Goal: Task Accomplishment & Management: Use online tool/utility

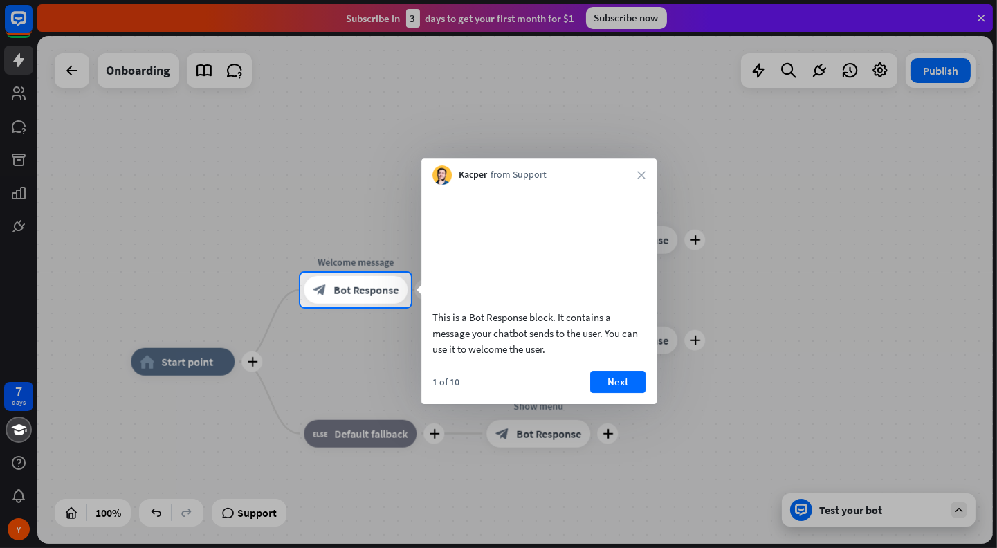
click at [770, 221] on div at bounding box center [498, 136] width 997 height 273
click at [614, 393] on button "Next" at bounding box center [617, 382] width 55 height 22
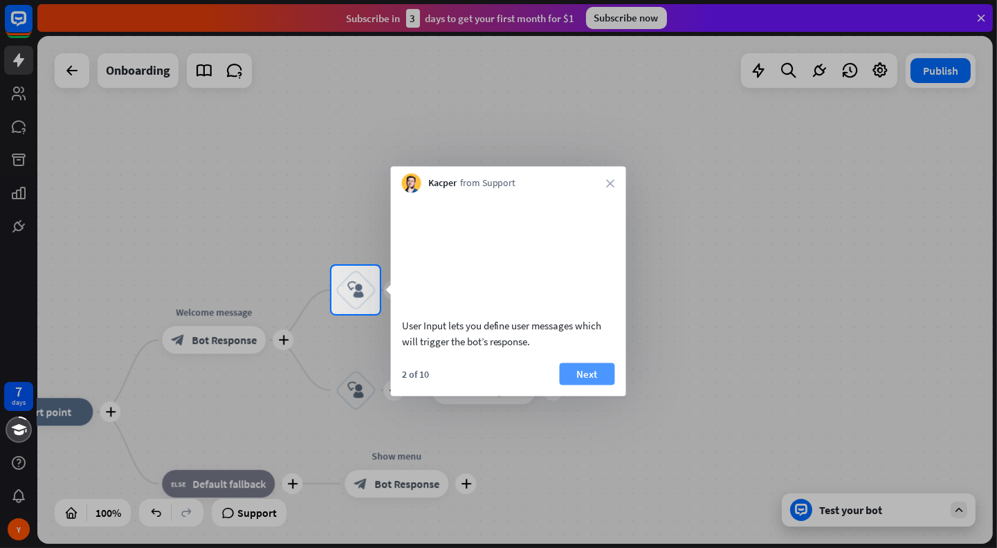
click at [602, 385] on button "Next" at bounding box center [587, 373] width 55 height 22
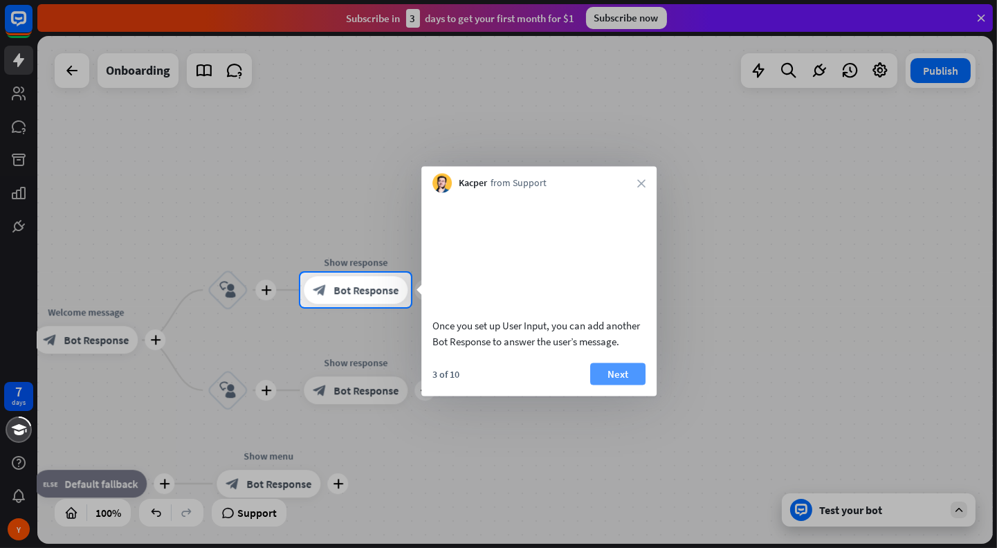
click at [616, 385] on button "Next" at bounding box center [617, 373] width 55 height 22
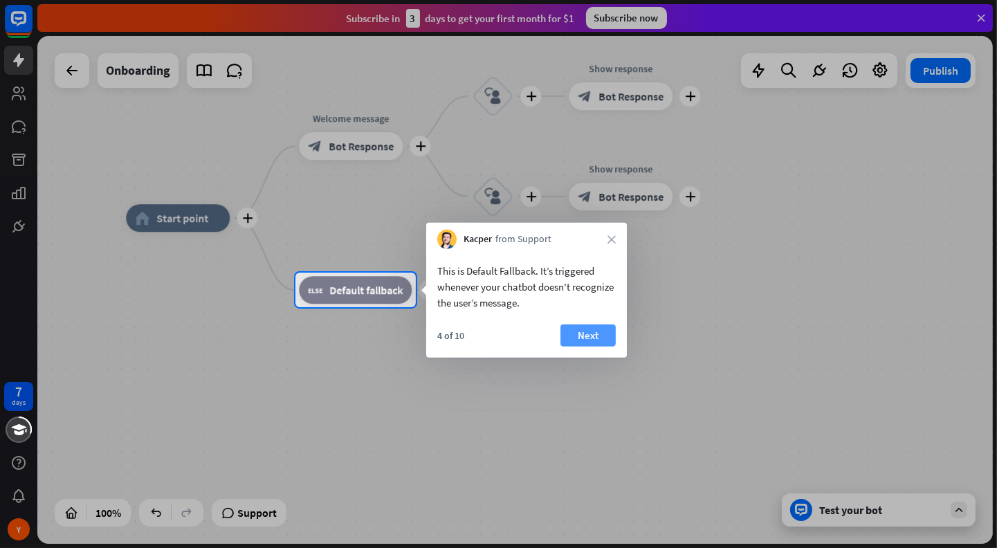
click at [586, 333] on button "Next" at bounding box center [587, 335] width 55 height 22
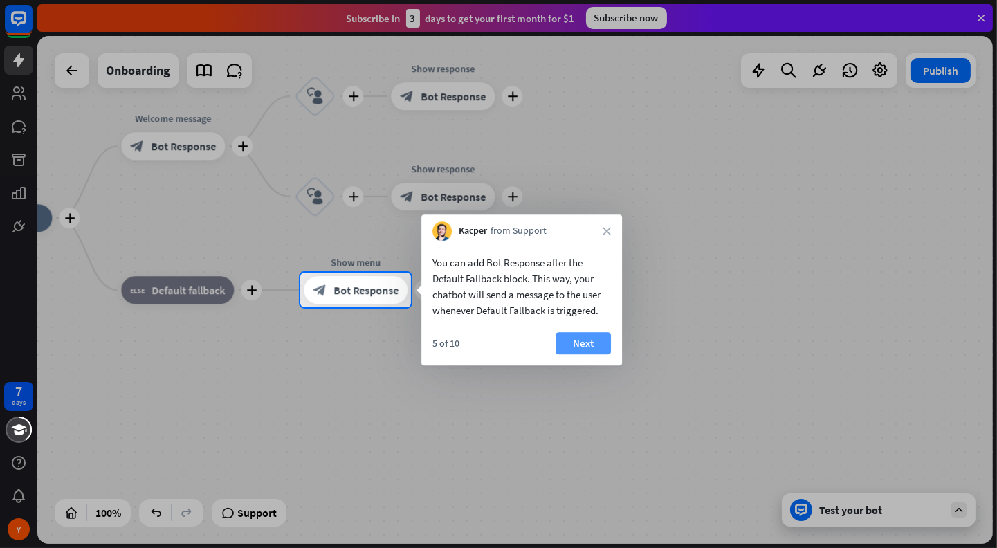
click at [593, 343] on button "Next" at bounding box center [582, 343] width 55 height 22
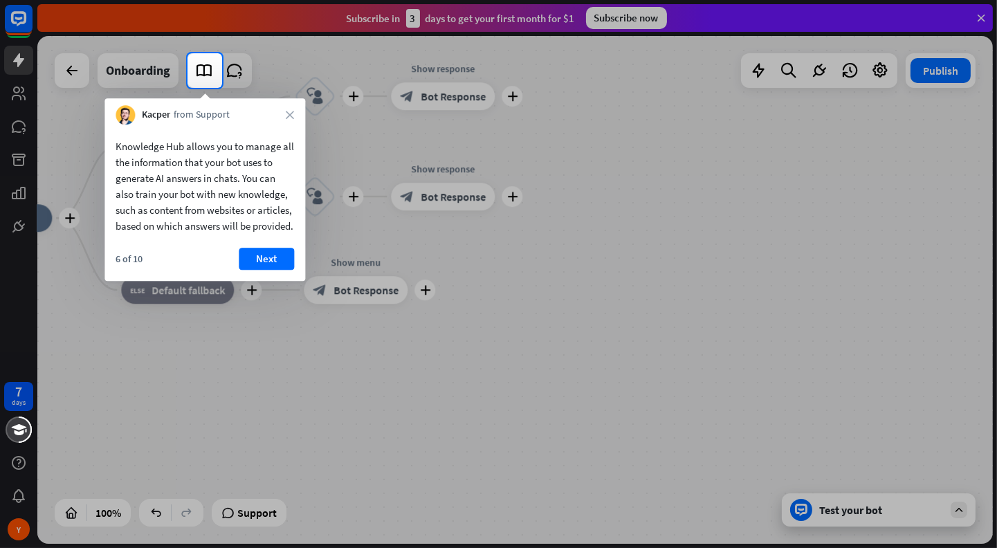
click at [267, 263] on div "Knowledge Hub allows you to manage all the information that your bot uses to ge…" at bounding box center [204, 203] width 201 height 156
click at [269, 266] on button "Next" at bounding box center [266, 259] width 55 height 22
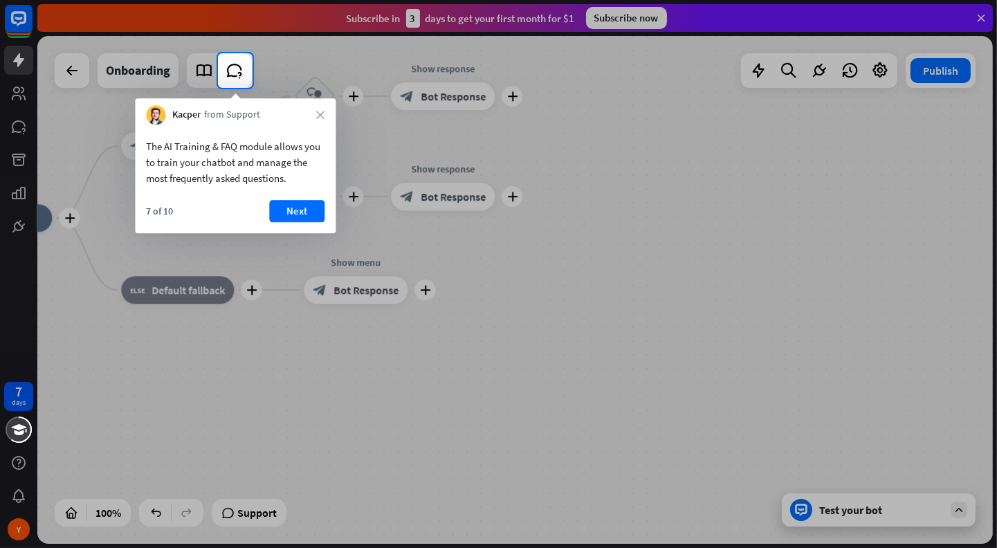
click at [530, 285] on div at bounding box center [498, 318] width 997 height 460
click at [280, 220] on button "Next" at bounding box center [296, 211] width 55 height 22
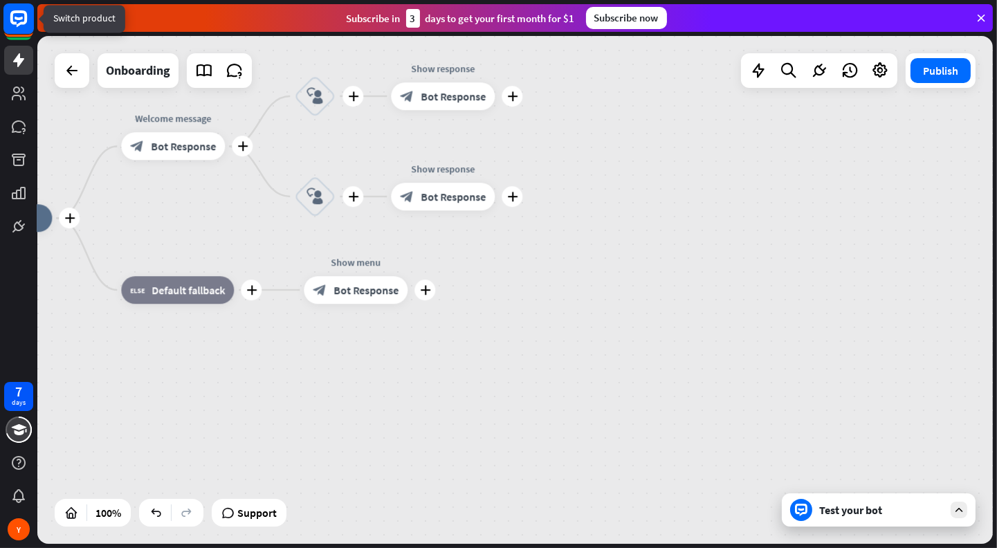
click at [26, 32] on rect at bounding box center [18, 18] width 30 height 30
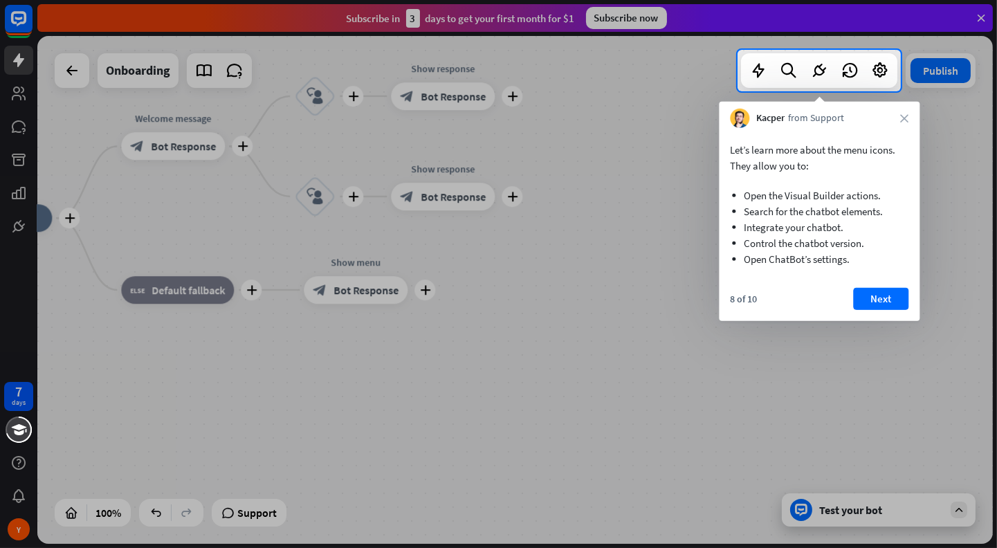
click at [592, 340] on div at bounding box center [498, 319] width 997 height 457
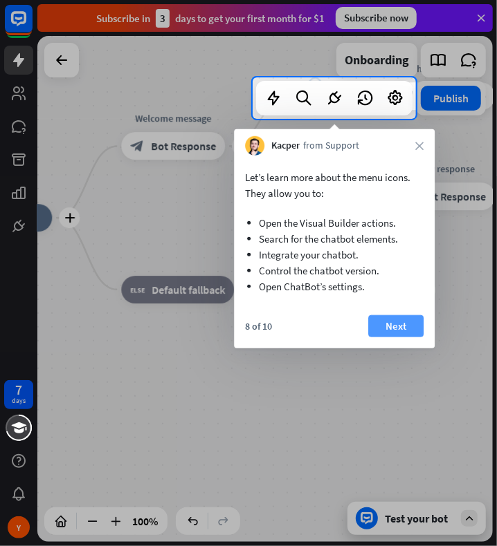
click at [398, 327] on button "Next" at bounding box center [395, 326] width 55 height 22
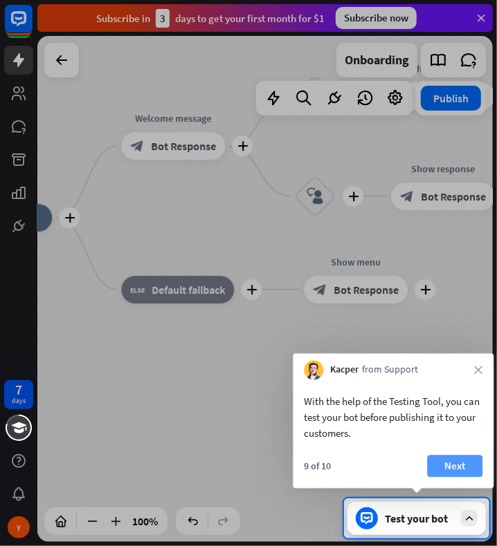
click at [451, 463] on button "Next" at bounding box center [454, 467] width 55 height 22
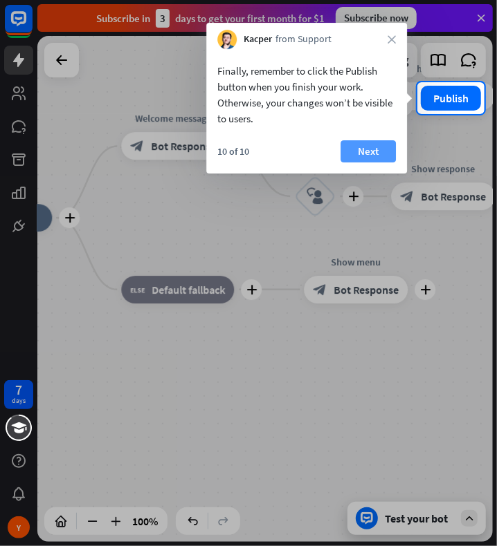
click at [370, 158] on button "Next" at bounding box center [367, 151] width 55 height 22
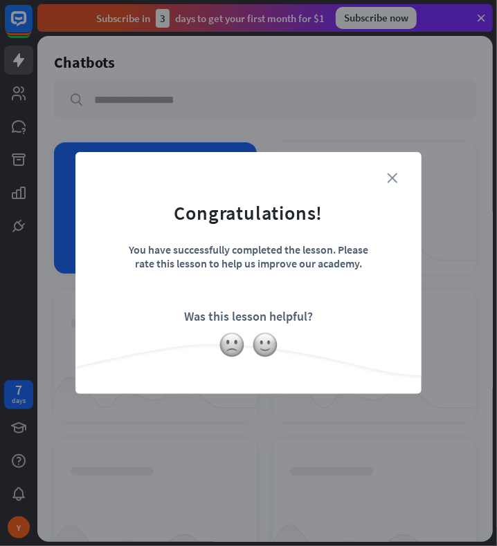
click at [391, 181] on icon "close" at bounding box center [392, 178] width 10 height 10
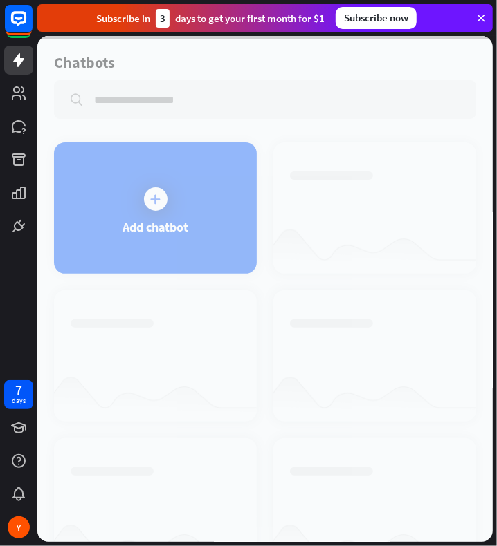
click at [185, 187] on div at bounding box center [264, 289] width 455 height 506
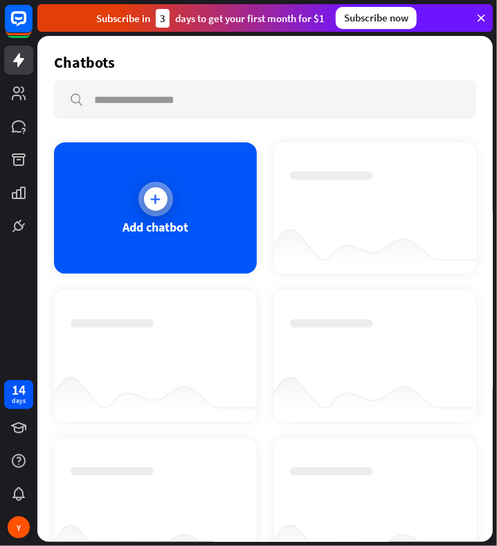
click at [149, 195] on icon at bounding box center [156, 199] width 14 height 14
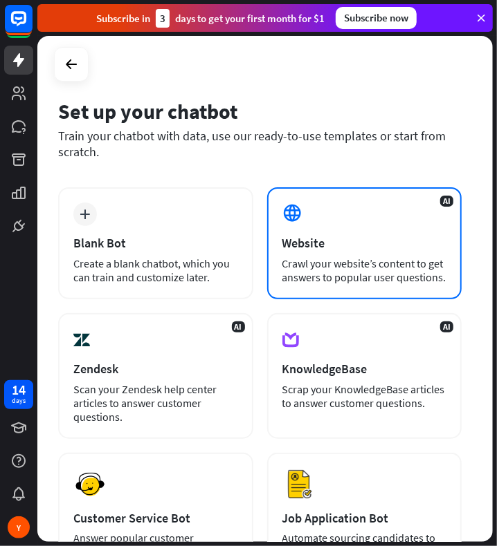
click at [304, 223] on div at bounding box center [294, 215] width 24 height 24
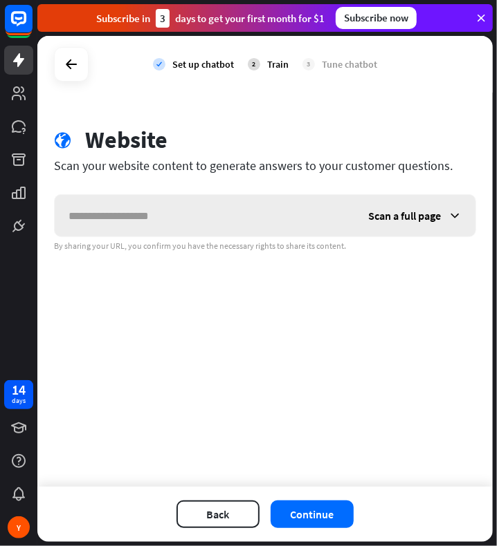
click at [120, 214] on input "text" at bounding box center [205, 216] width 300 height 42
type input "**********"
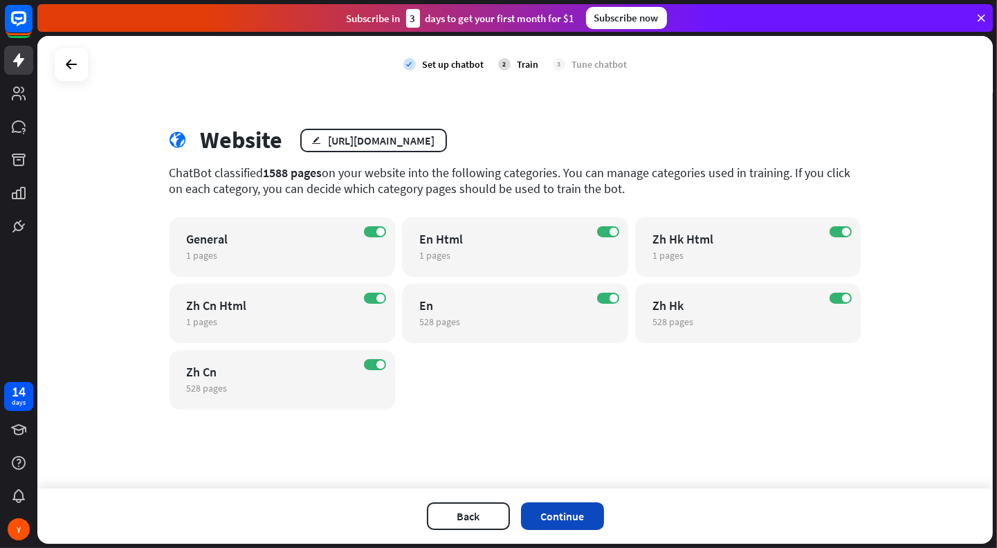
click at [553, 515] on button "Continue" at bounding box center [562, 516] width 83 height 28
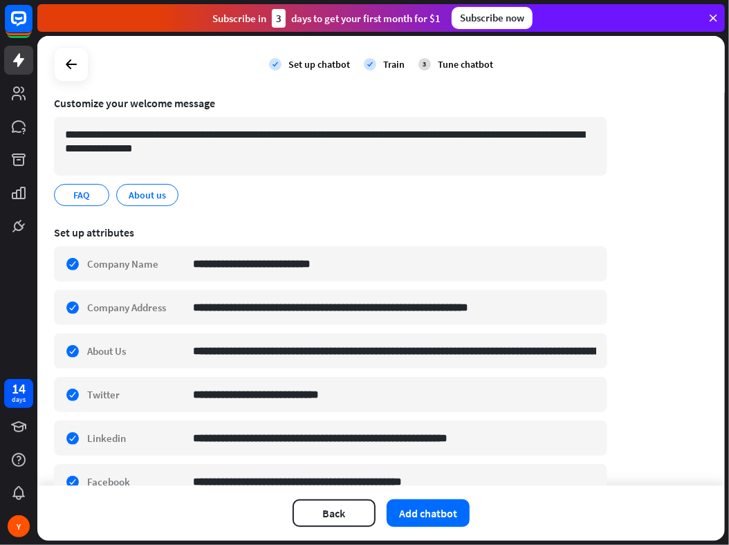
scroll to position [103, 0]
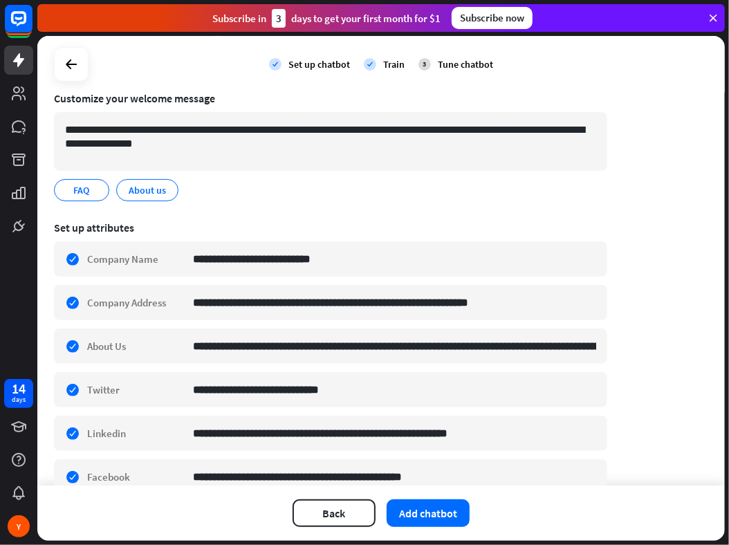
click at [291, 173] on section "**********" at bounding box center [330, 146] width 553 height 129
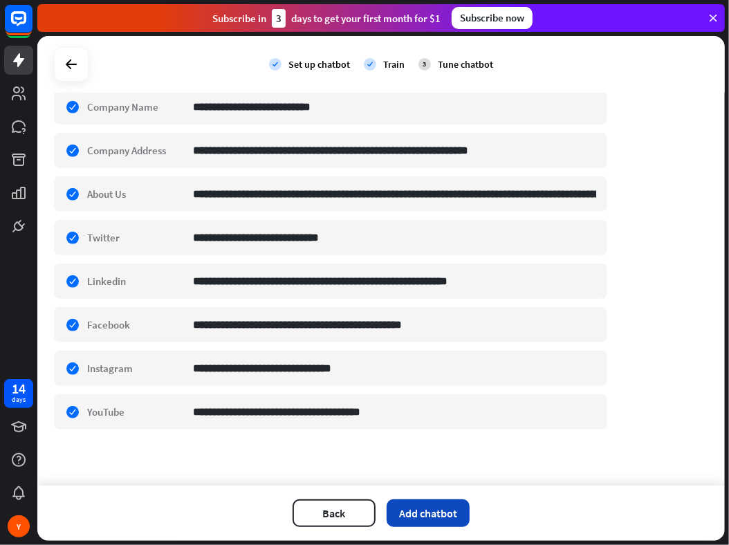
click at [415, 506] on button "Add chatbot" at bounding box center [428, 513] width 83 height 28
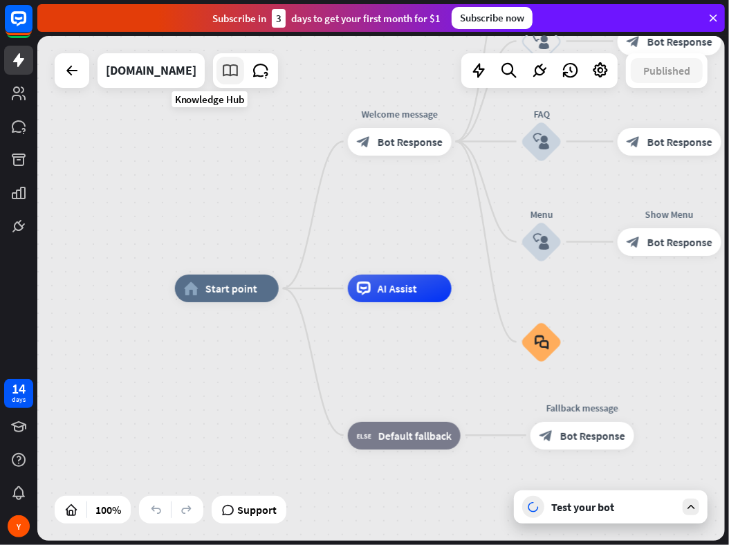
click at [221, 68] on icon at bounding box center [230, 71] width 18 height 18
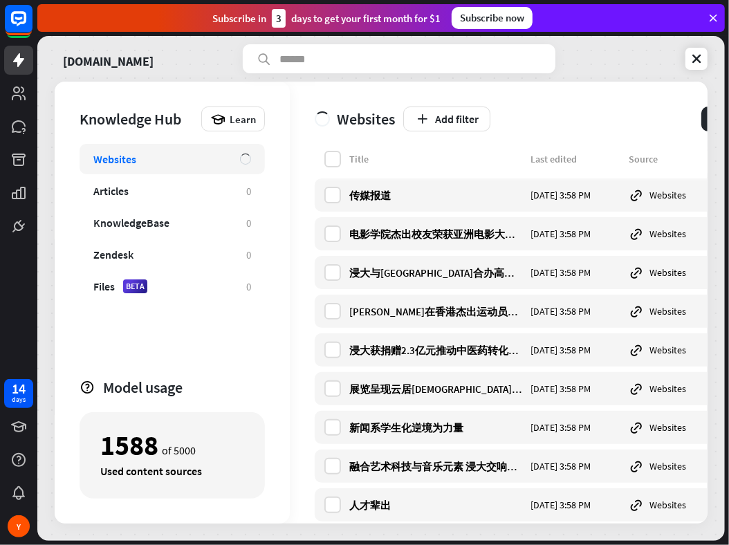
click at [609, 88] on div "Websites Add filter plus Add content" at bounding box center [557, 116] width 484 height 69
click at [688, 55] on link at bounding box center [696, 59] width 22 height 22
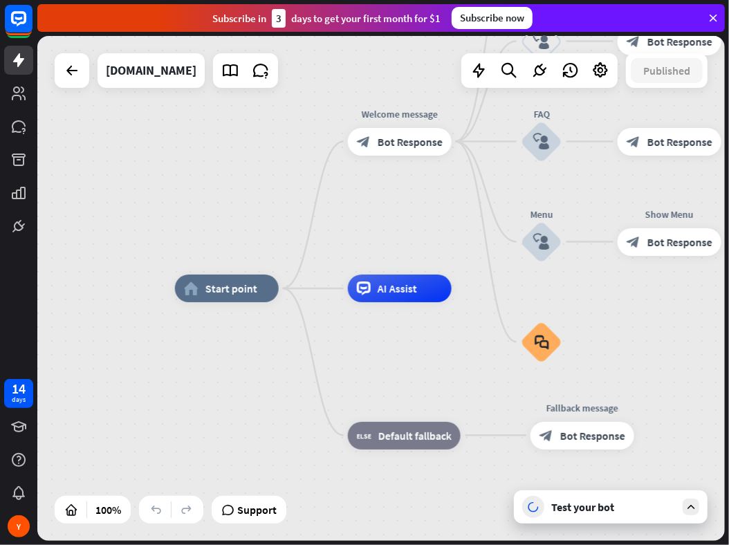
click at [565, 511] on div "Test your bot" at bounding box center [613, 507] width 125 height 14
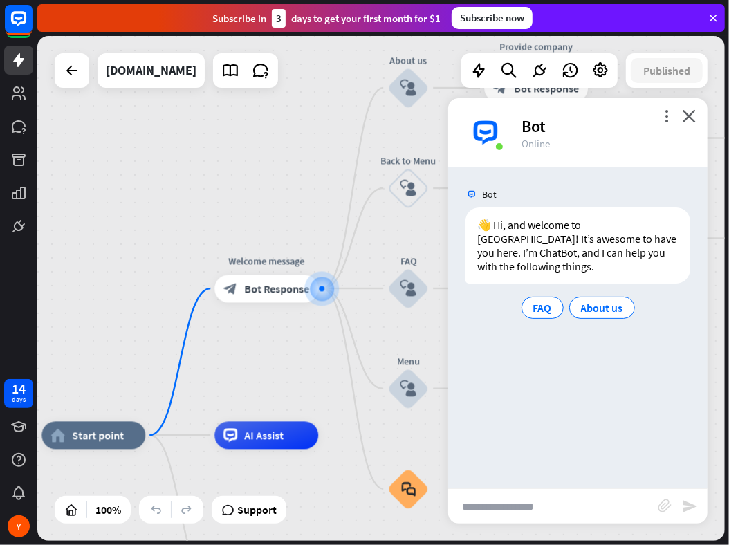
click at [506, 512] on input "text" at bounding box center [553, 506] width 210 height 35
paste input "**********"
type input "**********"
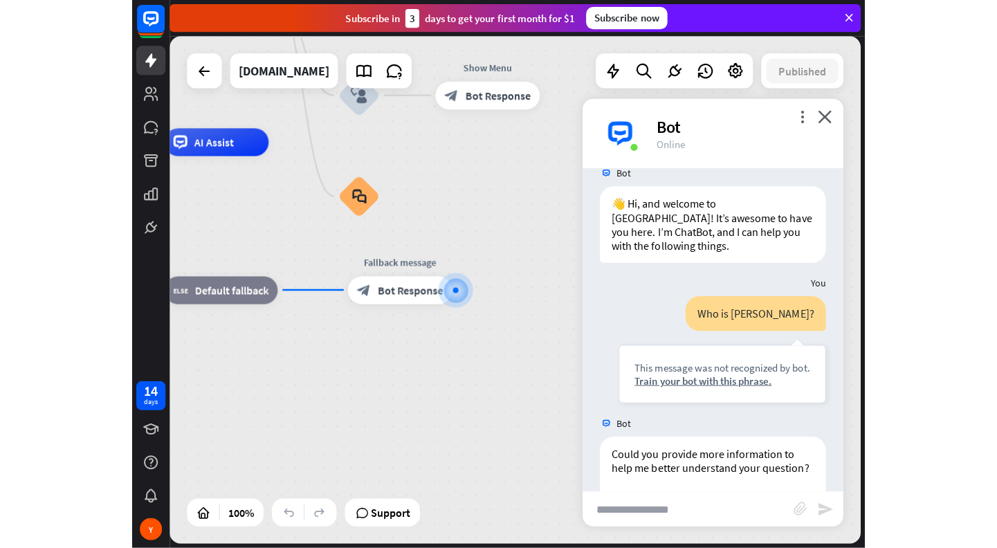
scroll to position [129, 0]
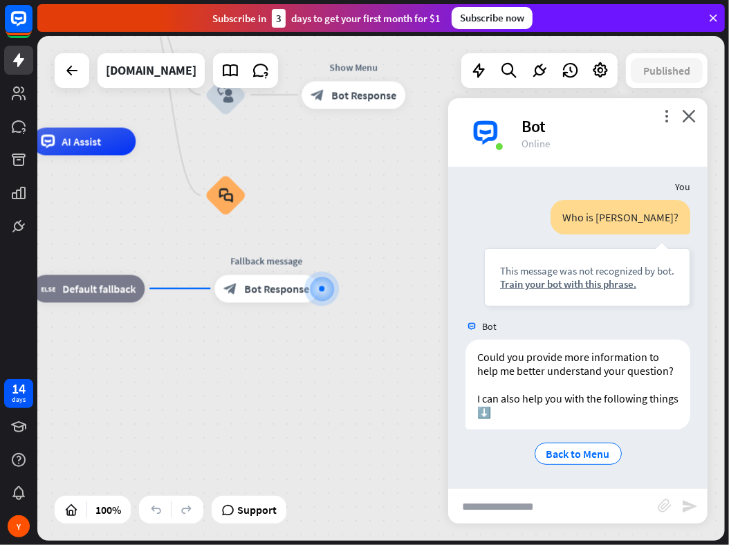
click at [499, 184] on div "You" at bounding box center [577, 187] width 259 height 26
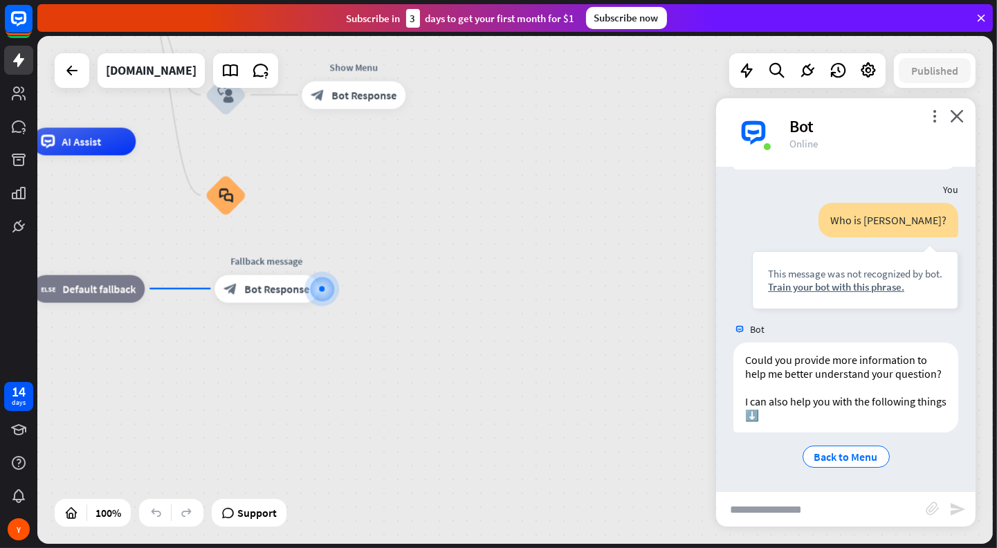
scroll to position [127, 0]
